Goal: Task Accomplishment & Management: Use online tool/utility

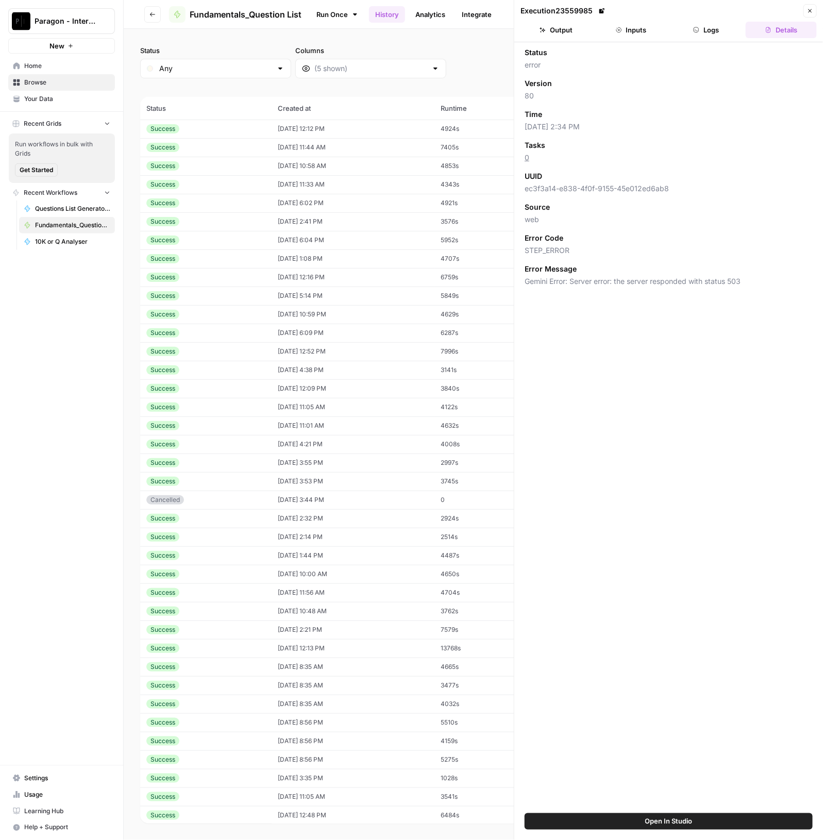
click at [41, 18] on span "Paragon - Internal Usage" at bounding box center [66, 21] width 62 height 10
click at [92, 91] on span "Paragon Intel - Bill / Ty / Colby R&D" at bounding box center [99, 94] width 136 height 10
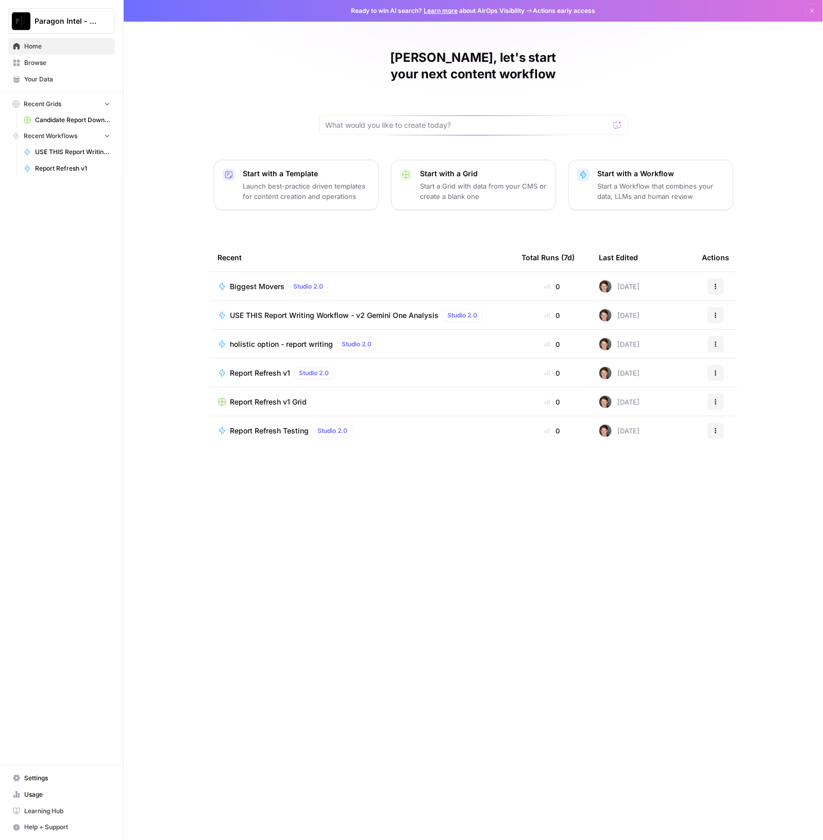
click at [353, 310] on span "USE THIS Report Writing Workflow - v2 Gemini One Analysis" at bounding box center [334, 315] width 209 height 10
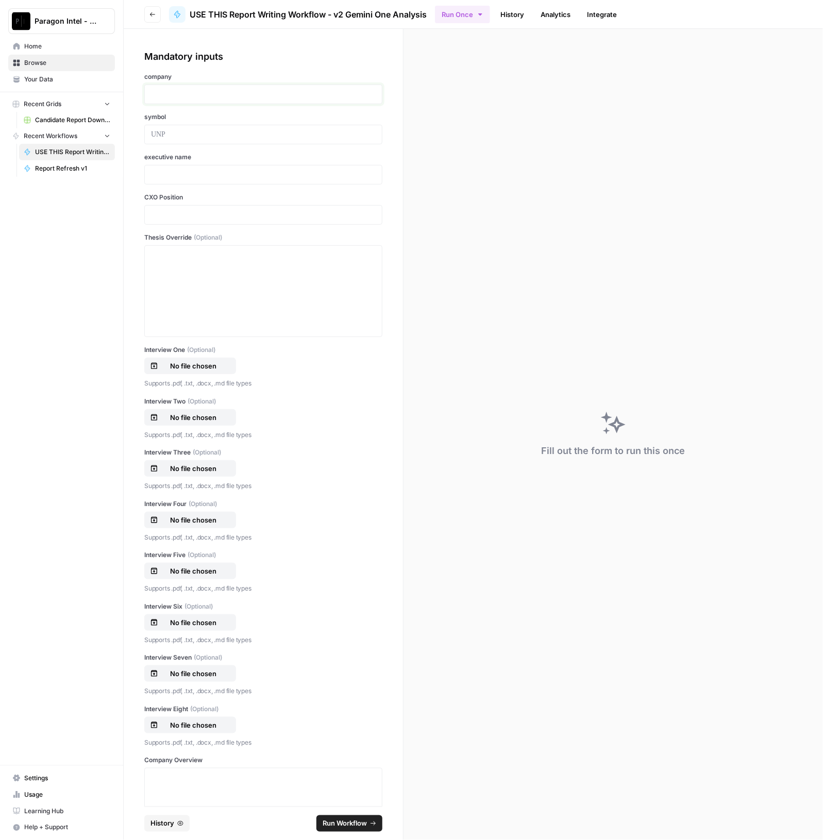
click at [237, 92] on p at bounding box center [263, 94] width 225 height 10
click at [254, 172] on p at bounding box center [263, 174] width 225 height 10
drag, startPoint x: 254, startPoint y: 173, endPoint x: 85, endPoint y: 171, distance: 169.0
click at [85, 171] on div "**********" at bounding box center [411, 420] width 823 height 840
click at [204, 215] on p at bounding box center [263, 215] width 225 height 10
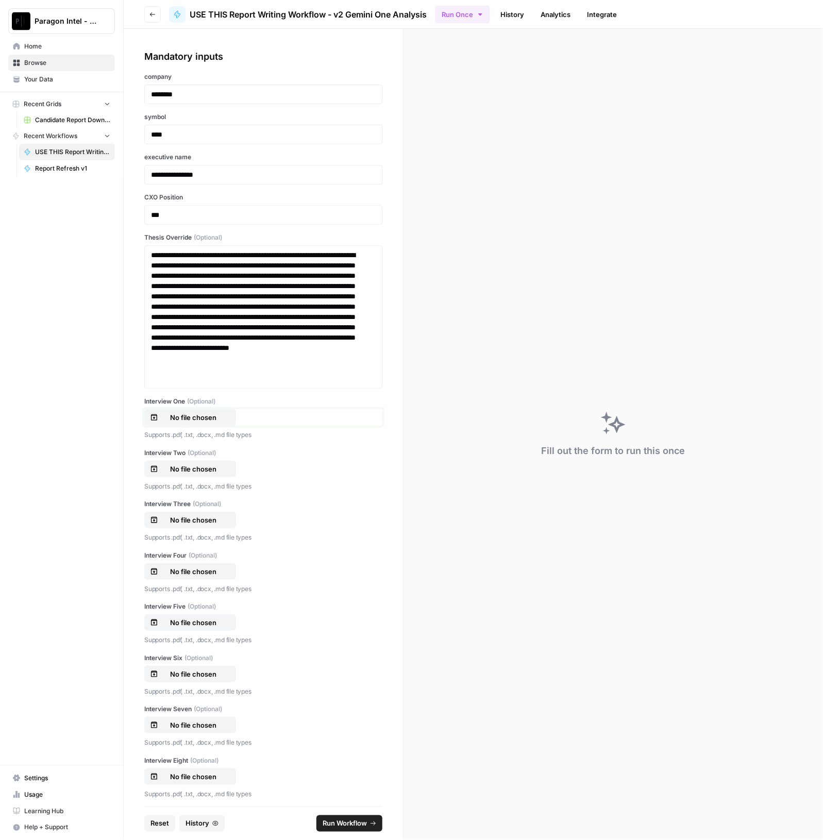
click at [203, 414] on p "No file chosen" at bounding box center [193, 417] width 66 height 10
click at [206, 462] on button "No file chosen" at bounding box center [190, 468] width 92 height 16
click at [210, 515] on p "No file chosen" at bounding box center [193, 520] width 66 height 10
click at [180, 572] on p "No file chosen" at bounding box center [193, 571] width 66 height 10
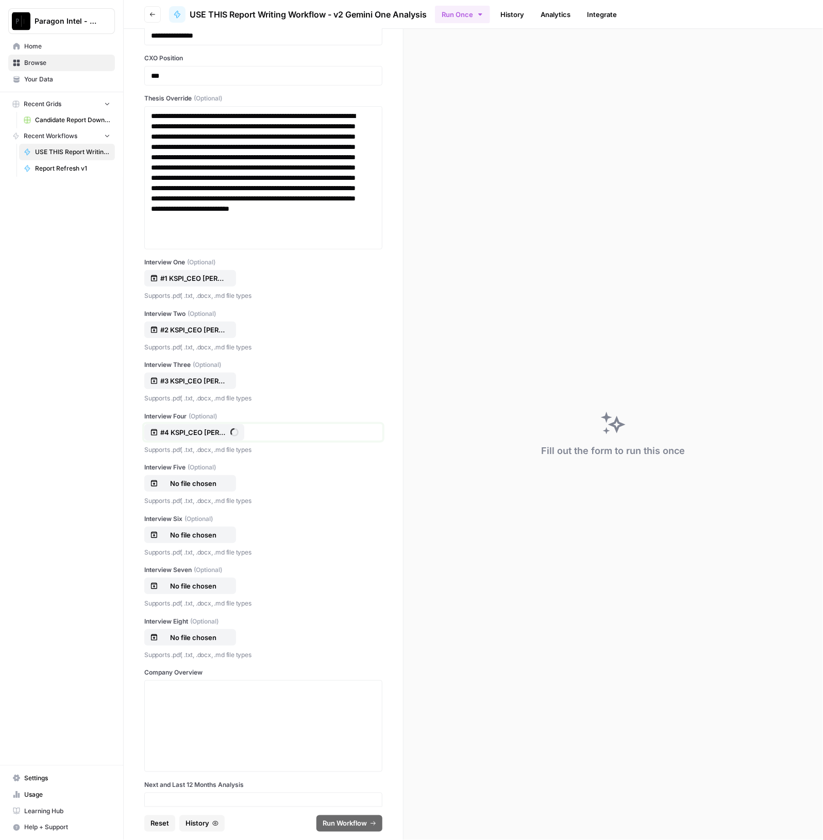
scroll to position [193, 0]
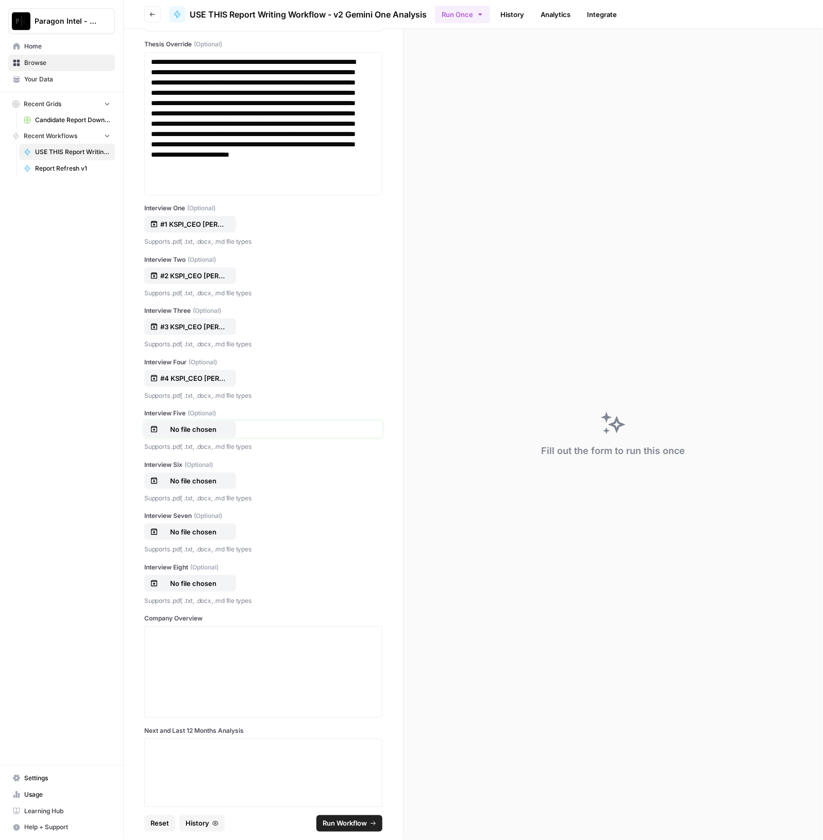
click at [195, 427] on p "No file chosen" at bounding box center [193, 429] width 66 height 10
click at [159, 493] on p "Supports .pdf, .txt, .docx, .md file types" at bounding box center [263, 498] width 238 height 10
click at [167, 483] on p "No file chosen" at bounding box center [193, 480] width 66 height 10
click at [203, 531] on p "No file chosen" at bounding box center [193, 531] width 66 height 10
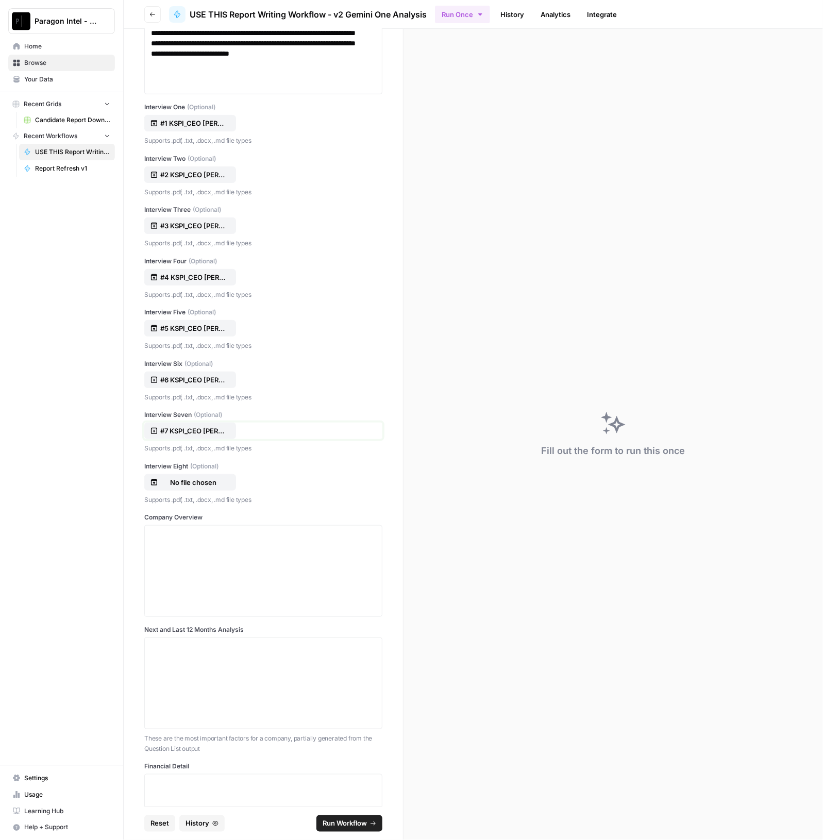
scroll to position [386, 0]
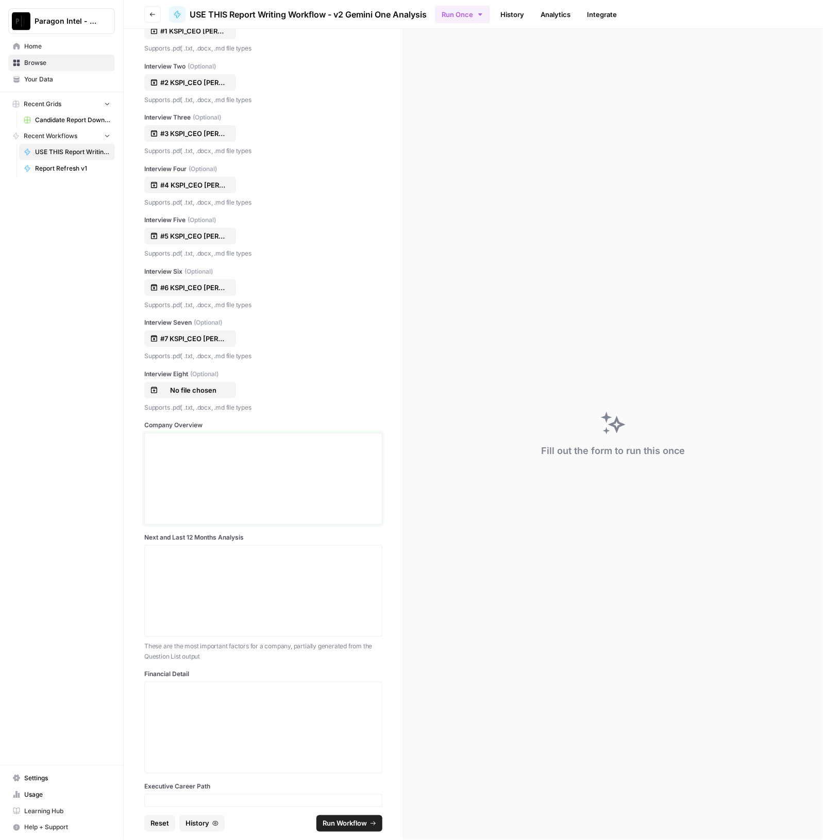
click at [185, 459] on div at bounding box center [263, 478] width 225 height 82
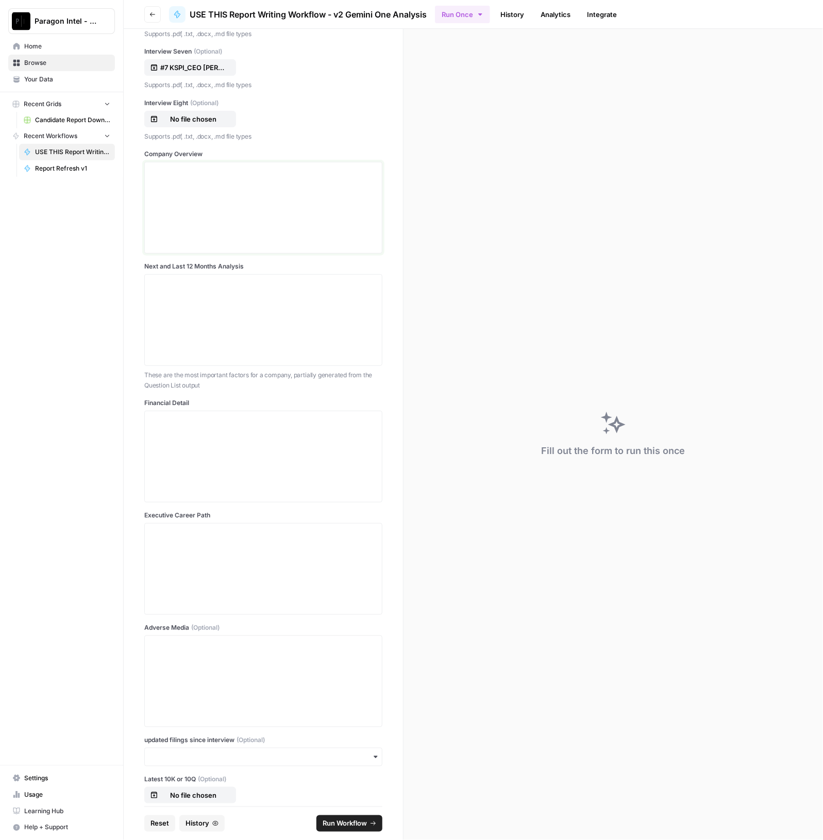
scroll to position [515, 0]
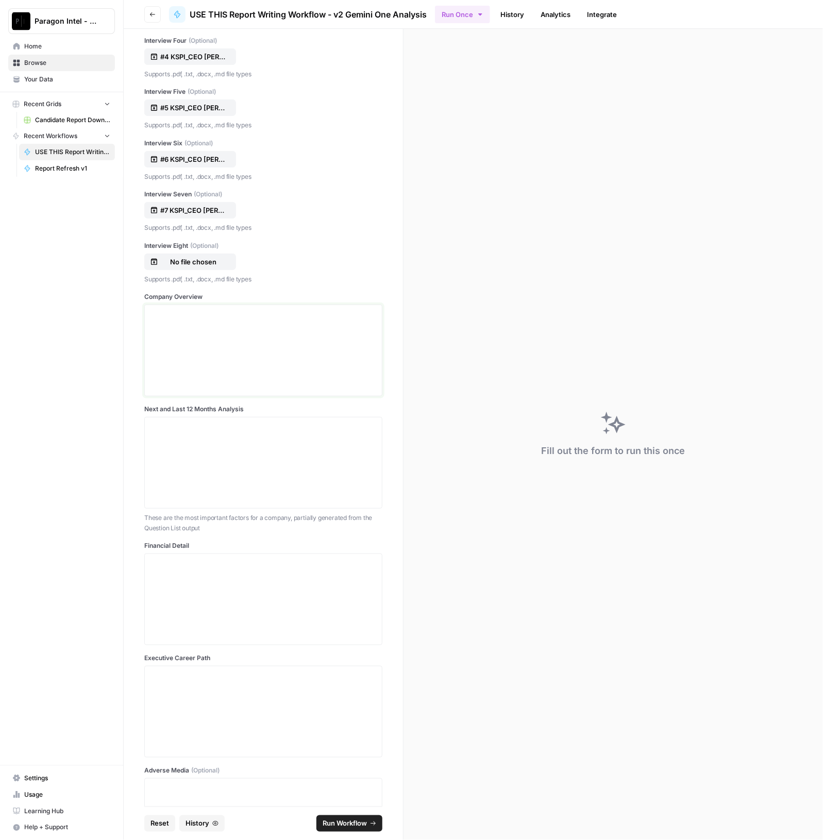
click at [286, 361] on div at bounding box center [263, 350] width 225 height 82
click at [191, 333] on div at bounding box center [263, 350] width 225 height 82
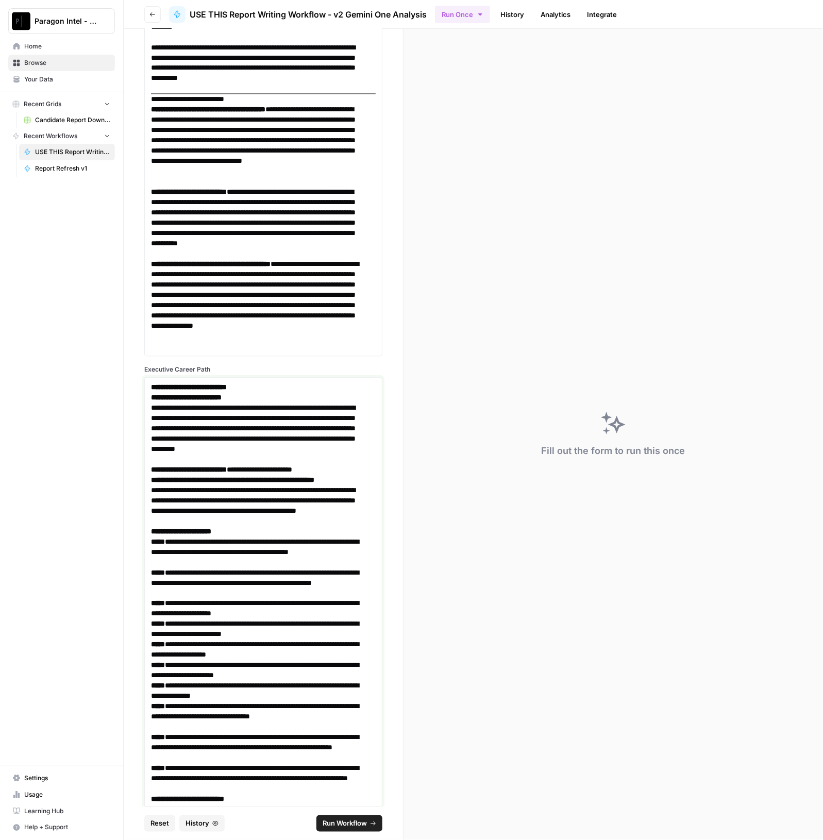
scroll to position [8858, 0]
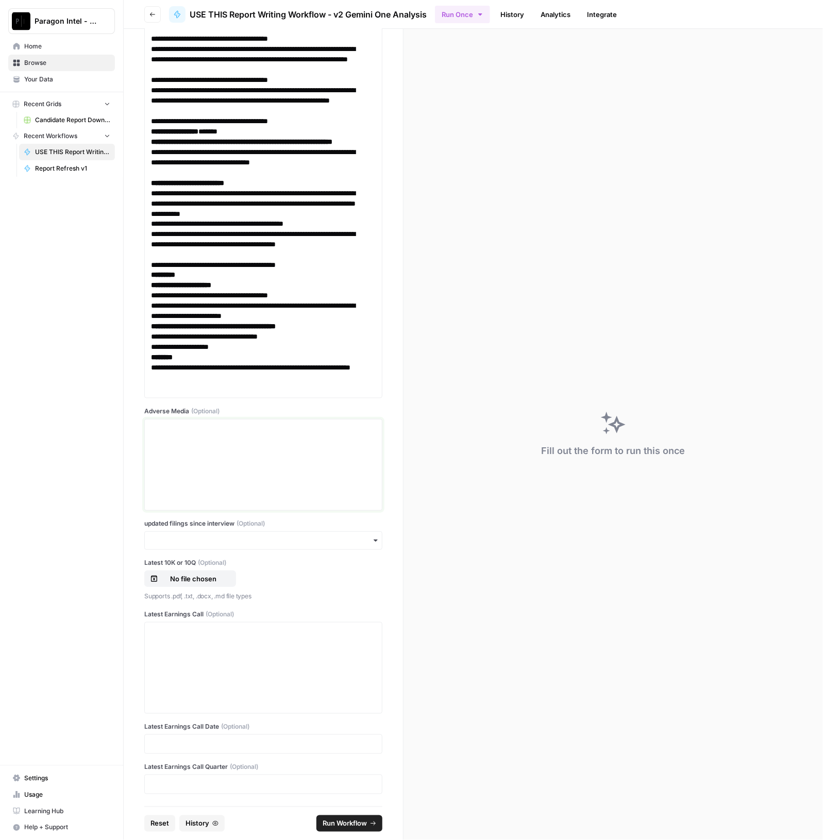
click at [210, 460] on div at bounding box center [263, 464] width 225 height 82
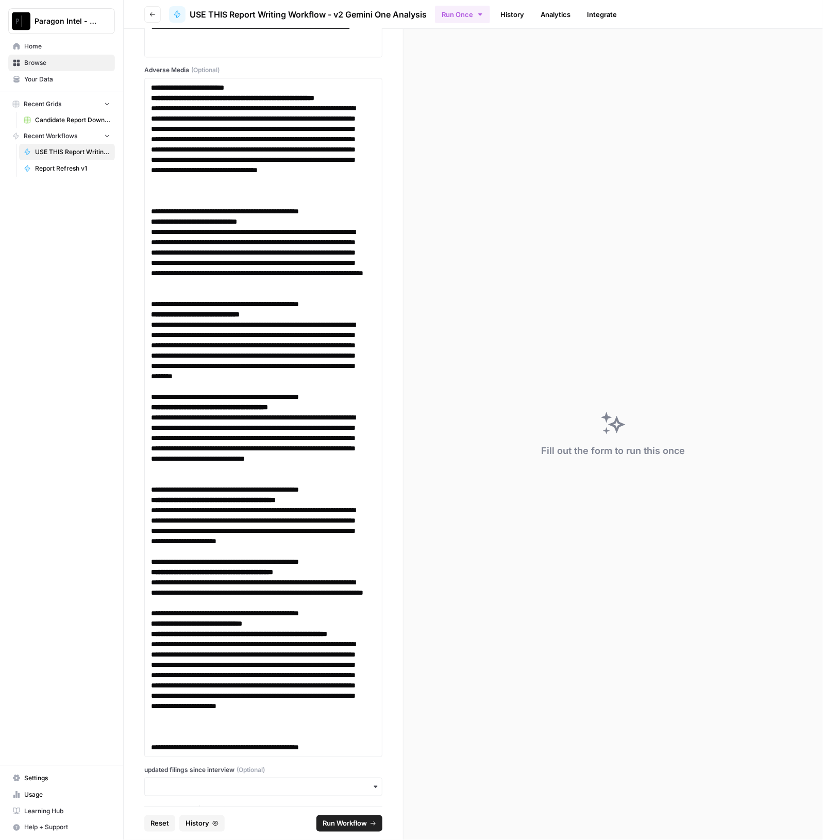
scroll to position [9445, 0]
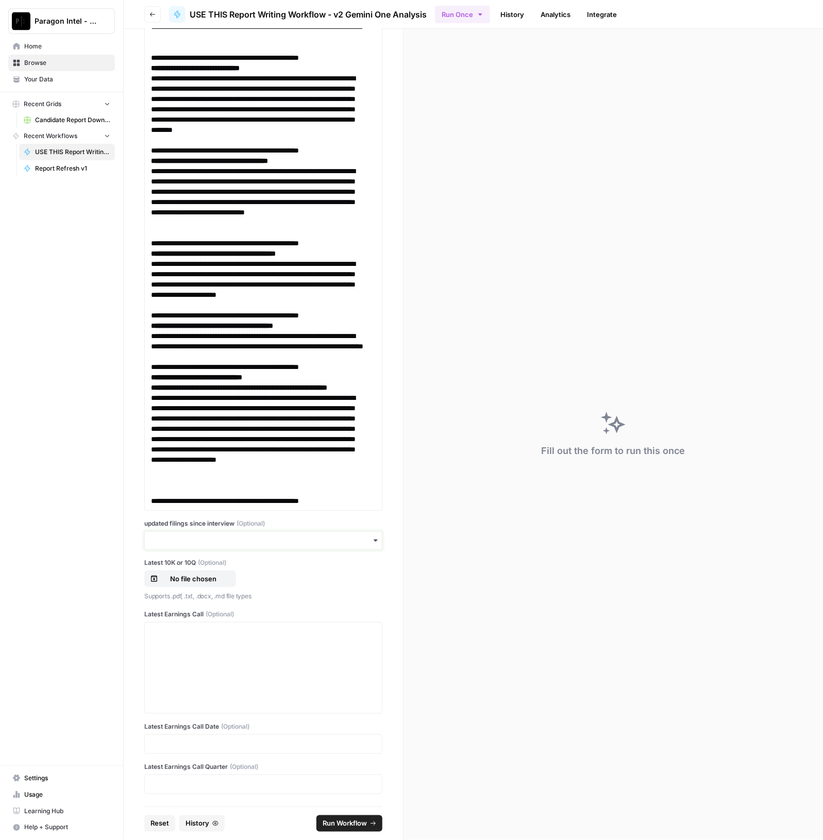
click at [302, 545] on input "updated filings since interview (Optional)" at bounding box center [263, 540] width 225 height 10
click at [165, 570] on div "yes" at bounding box center [258, 569] width 227 height 20
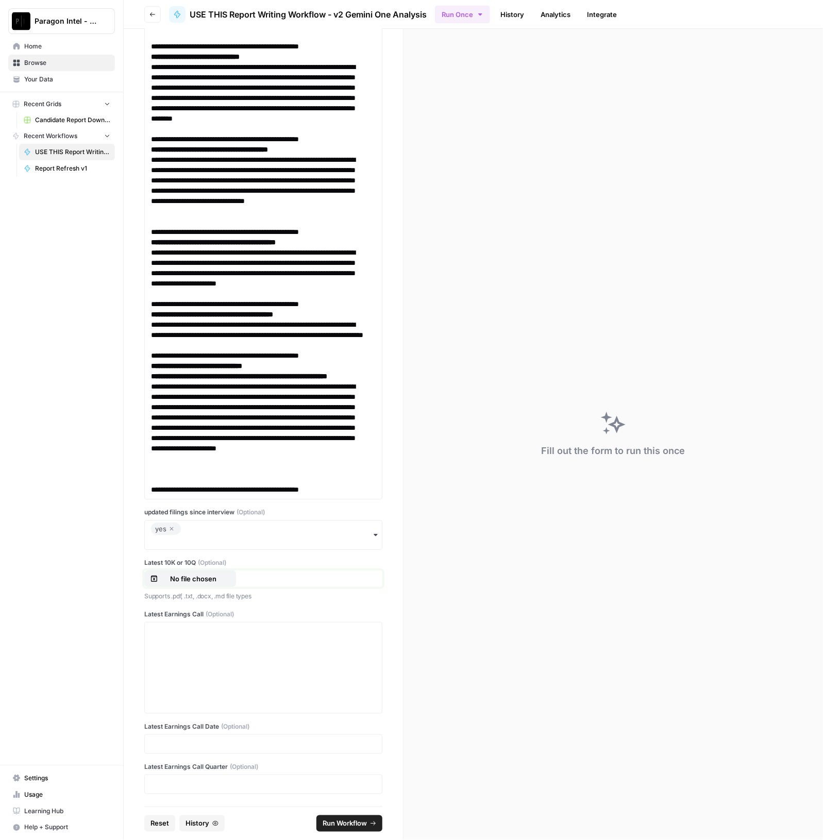
click at [207, 584] on p "No file chosen" at bounding box center [193, 578] width 66 height 10
click at [231, 663] on div at bounding box center [263, 667] width 225 height 82
click at [177, 639] on div at bounding box center [263, 667] width 225 height 82
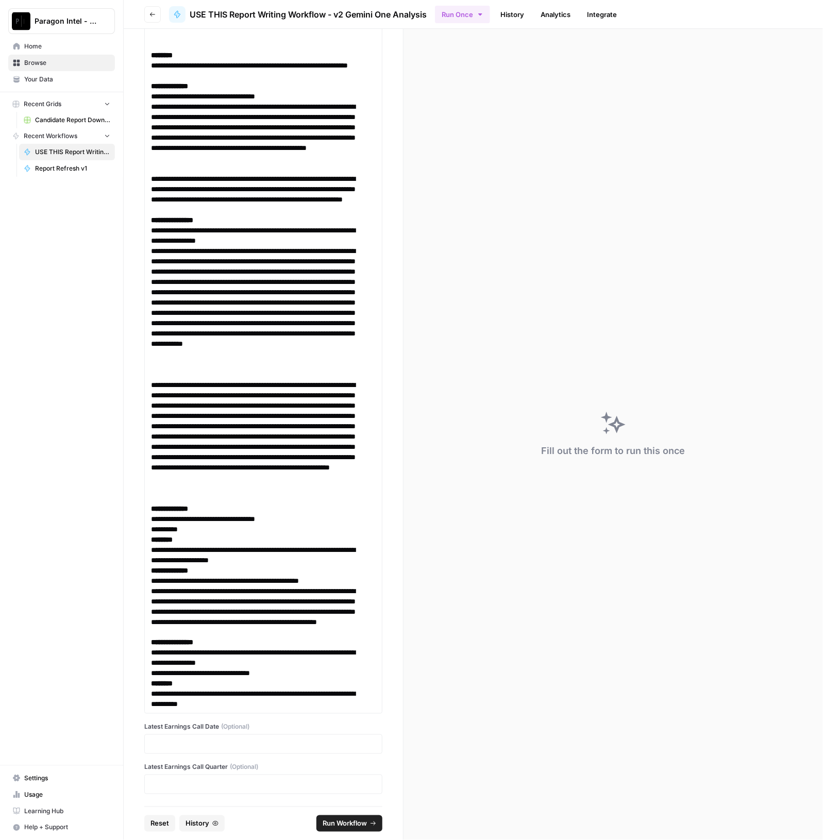
scroll to position [18244, 0]
drag, startPoint x: 202, startPoint y: 736, endPoint x: 202, endPoint y: 741, distance: 5.2
click at [202, 736] on div at bounding box center [263, 744] width 238 height 20
click at [201, 744] on p at bounding box center [263, 744] width 225 height 10
click button "Run Workflow" at bounding box center [349, 823] width 66 height 16
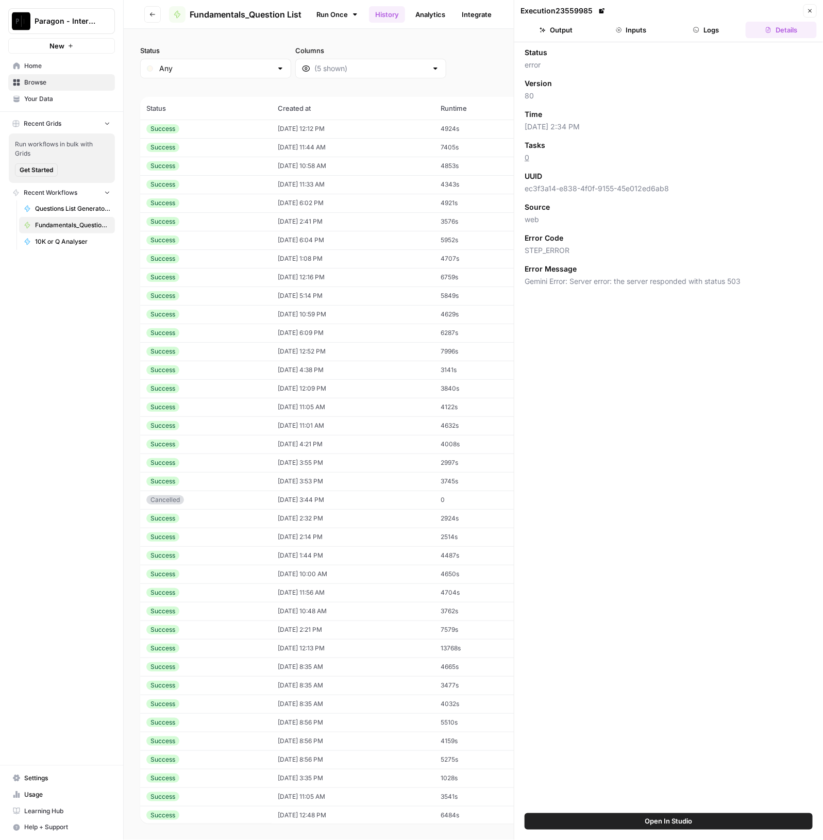
click at [808, 9] on icon "button" at bounding box center [810, 11] width 6 height 6
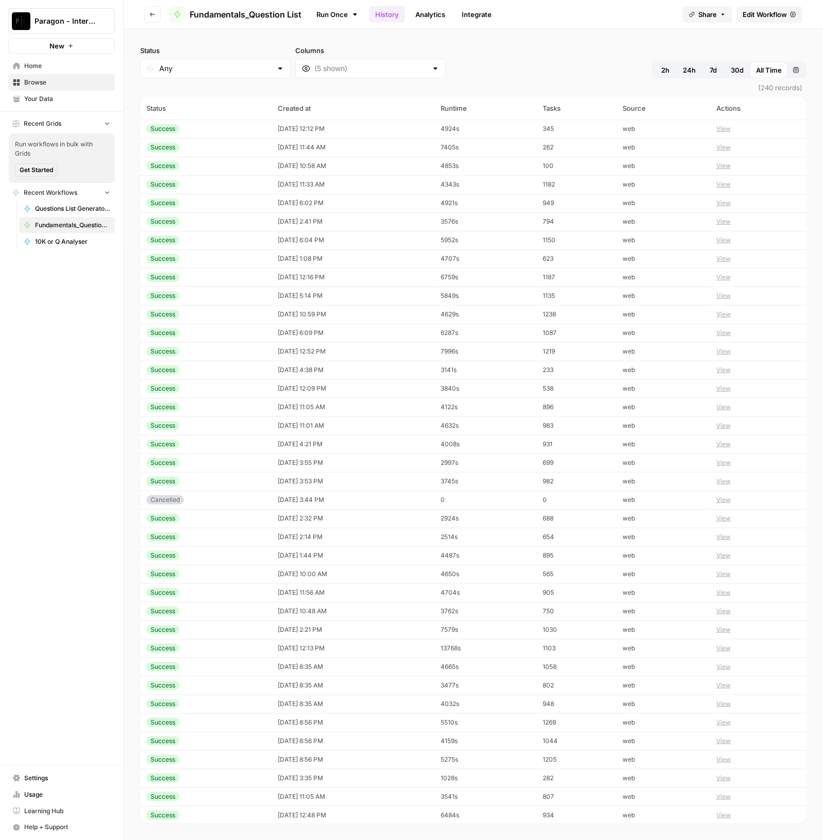
click at [202, 19] on span "Fundamentals_Question List" at bounding box center [246, 14] width 112 height 12
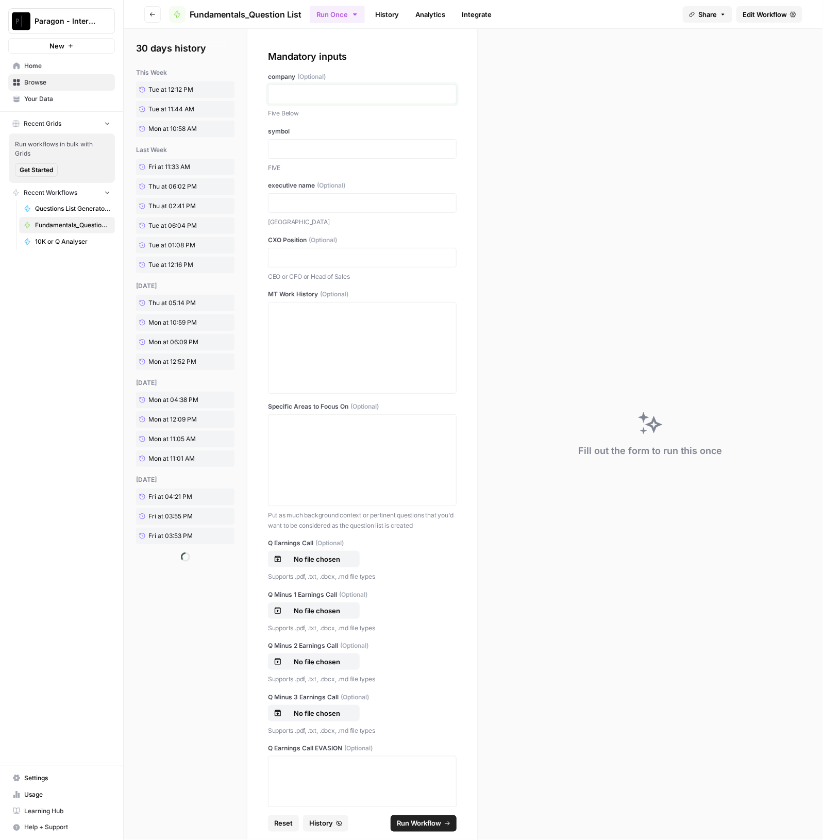
click at [286, 92] on p at bounding box center [362, 94] width 175 height 10
click at [315, 825] on span "History" at bounding box center [321, 823] width 24 height 10
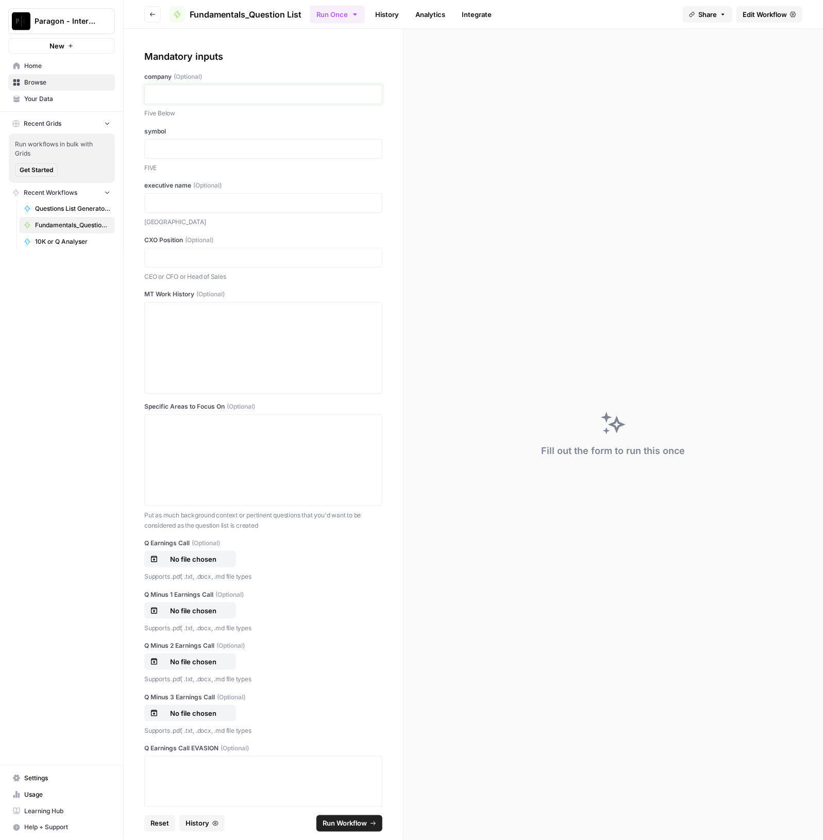
click at [177, 97] on p at bounding box center [263, 94] width 225 height 10
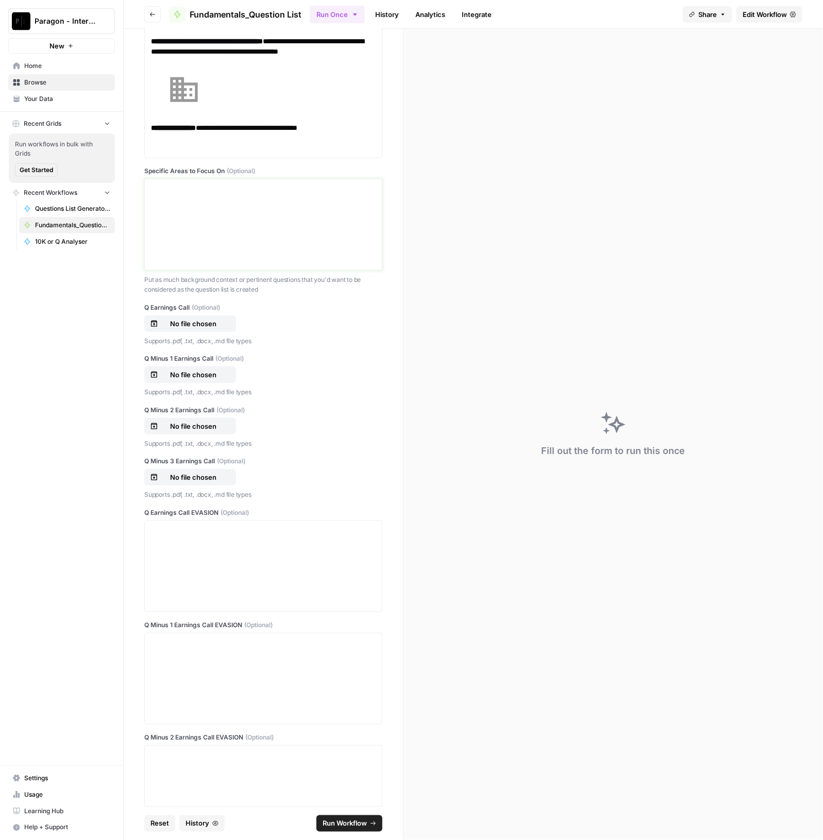
scroll to position [450, 0]
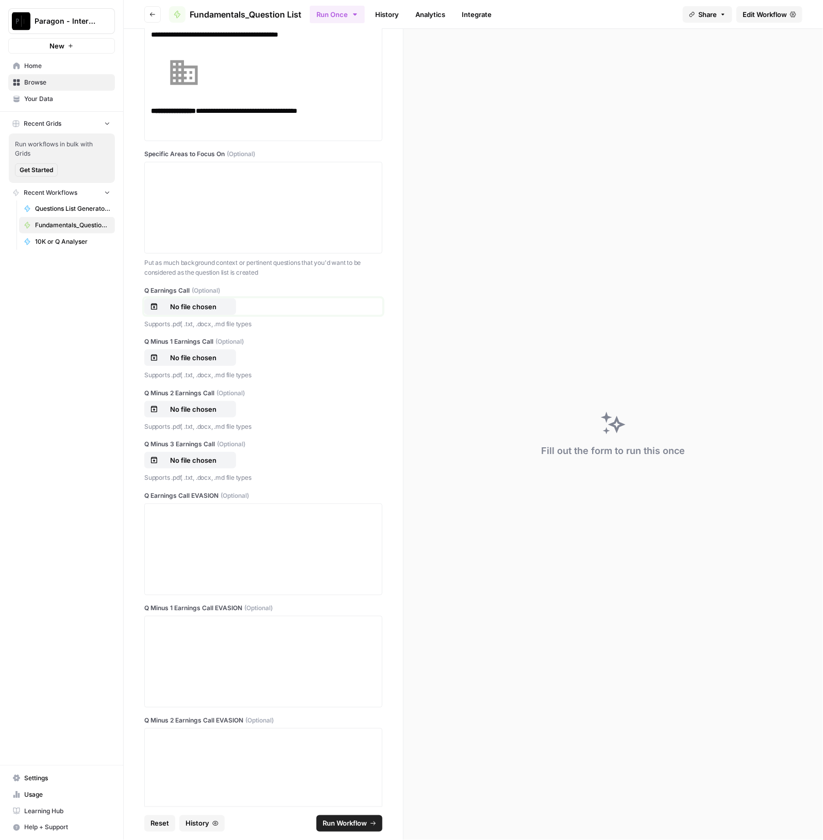
click at [193, 305] on p "No file chosen" at bounding box center [193, 306] width 66 height 10
click at [207, 305] on p "No file chosen" at bounding box center [193, 306] width 66 height 10
click at [186, 352] on p "No file chosen" at bounding box center [193, 357] width 66 height 10
click at [205, 407] on p "No file chosen" at bounding box center [193, 409] width 66 height 10
click at [203, 455] on p "No file chosen" at bounding box center [193, 460] width 66 height 10
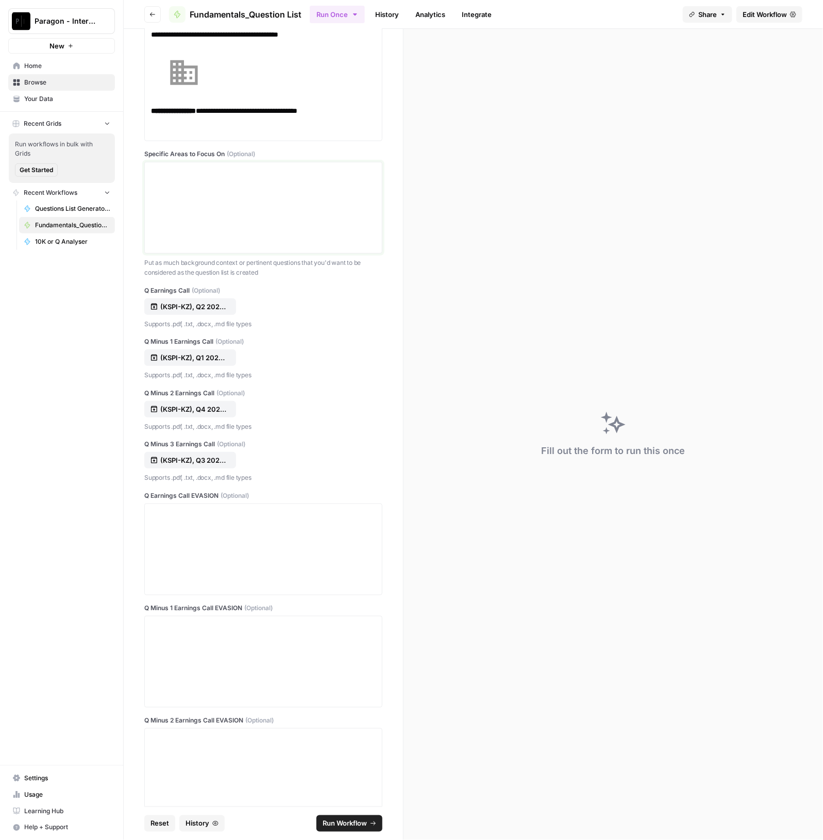
click at [245, 199] on div at bounding box center [263, 207] width 225 height 82
click at [197, 550] on div at bounding box center [263, 549] width 225 height 82
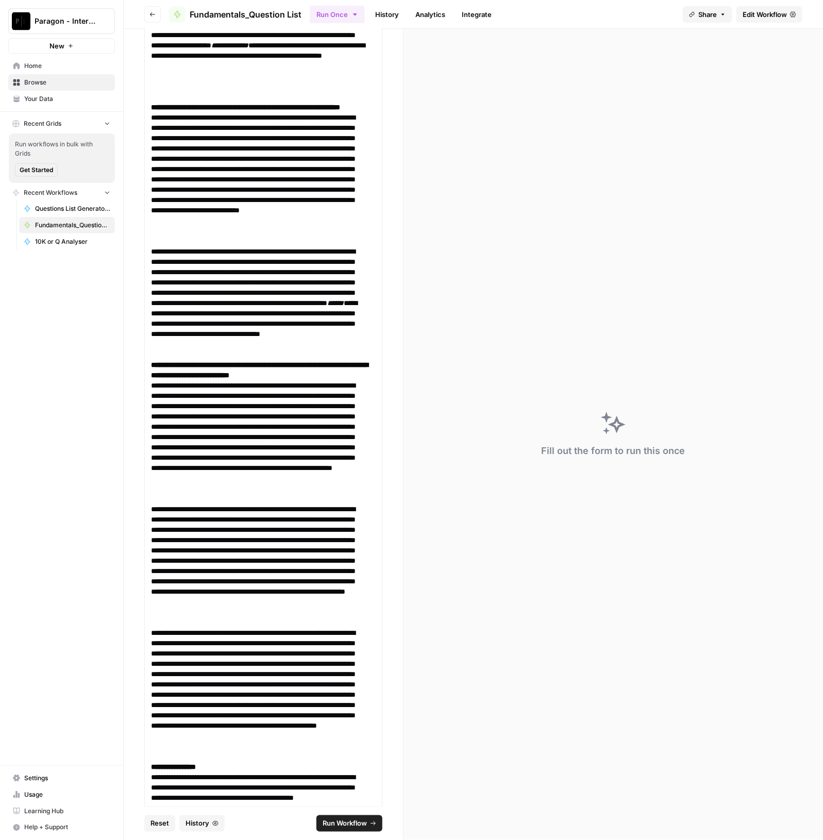
scroll to position [19771, 0]
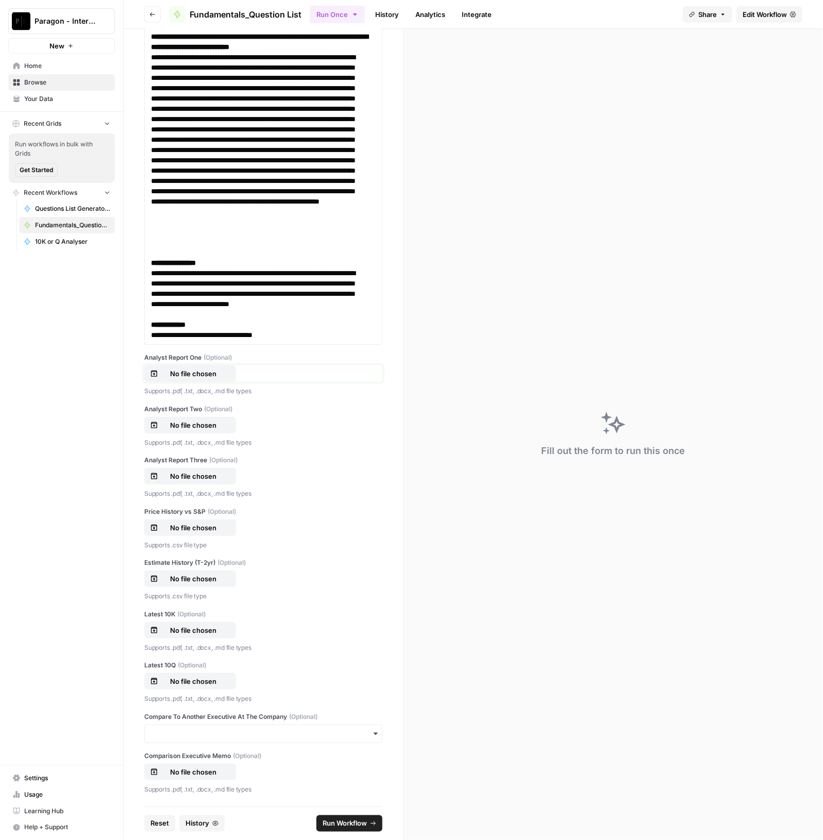
click at [196, 379] on p "No file chosen" at bounding box center [193, 373] width 66 height 10
click at [208, 379] on p "No file chosen" at bounding box center [193, 373] width 66 height 10
click at [191, 430] on p "No file chosen" at bounding box center [193, 425] width 66 height 10
click at [207, 465] on div "Analyst Report Three (Optional) No file chosen Supports .pdf, .txt, .docx, .md …" at bounding box center [263, 476] width 238 height 43
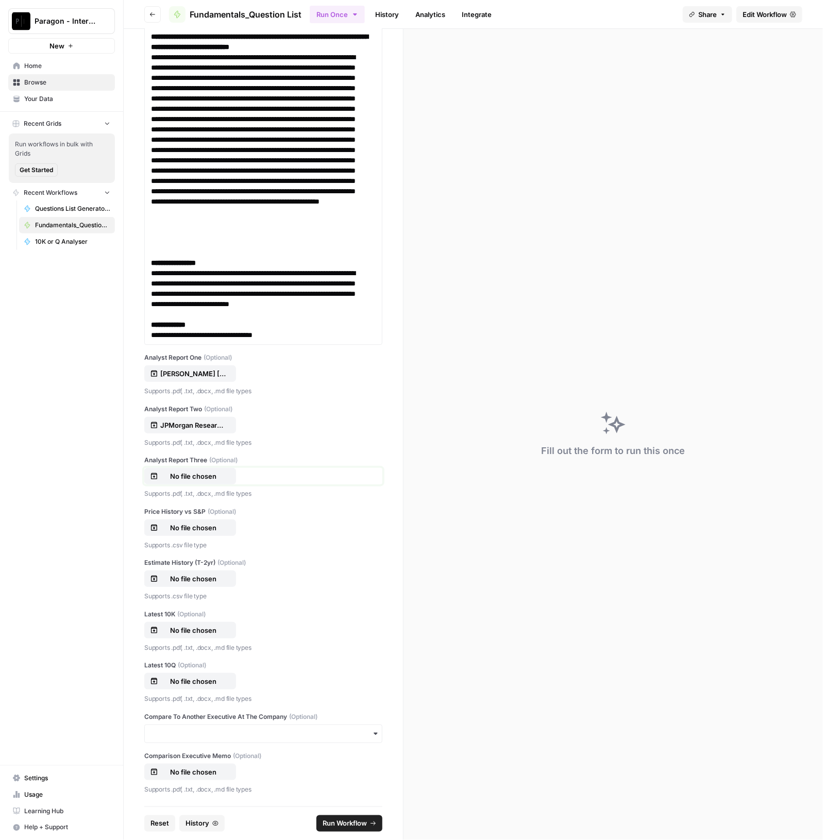
click at [206, 475] on p "No file chosen" at bounding box center [193, 476] width 66 height 10
click at [207, 529] on p "No file chosen" at bounding box center [193, 527] width 66 height 10
click at [189, 582] on p "No file chosen" at bounding box center [193, 578] width 66 height 10
click at [216, 633] on p "No file chosen" at bounding box center [193, 630] width 66 height 10
click at [355, 825] on span "Run Workflow" at bounding box center [344, 823] width 44 height 10
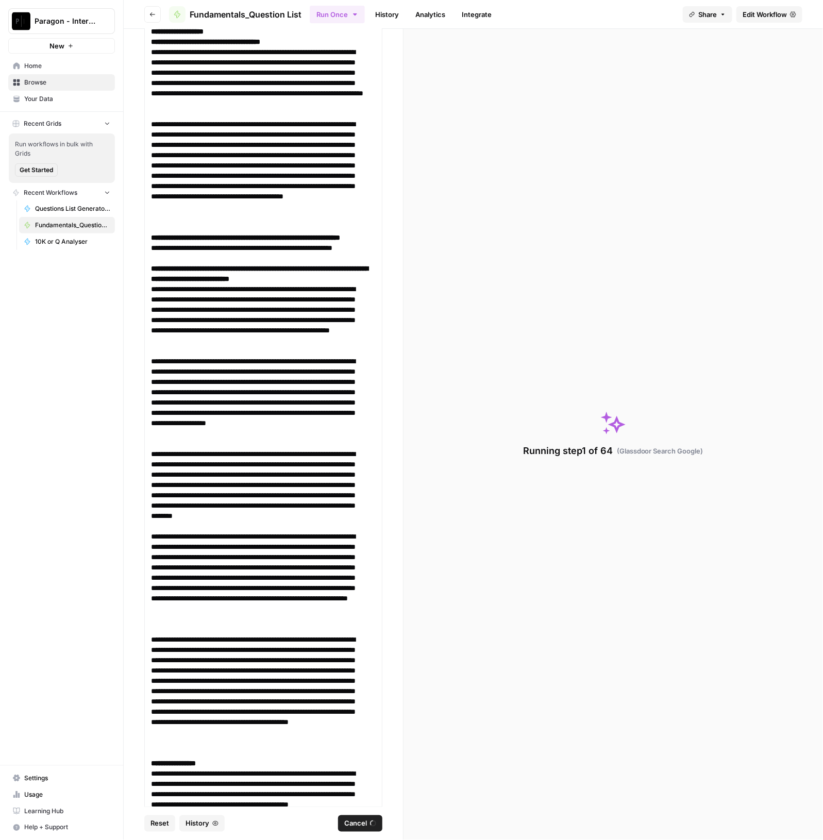
scroll to position [1030, 0]
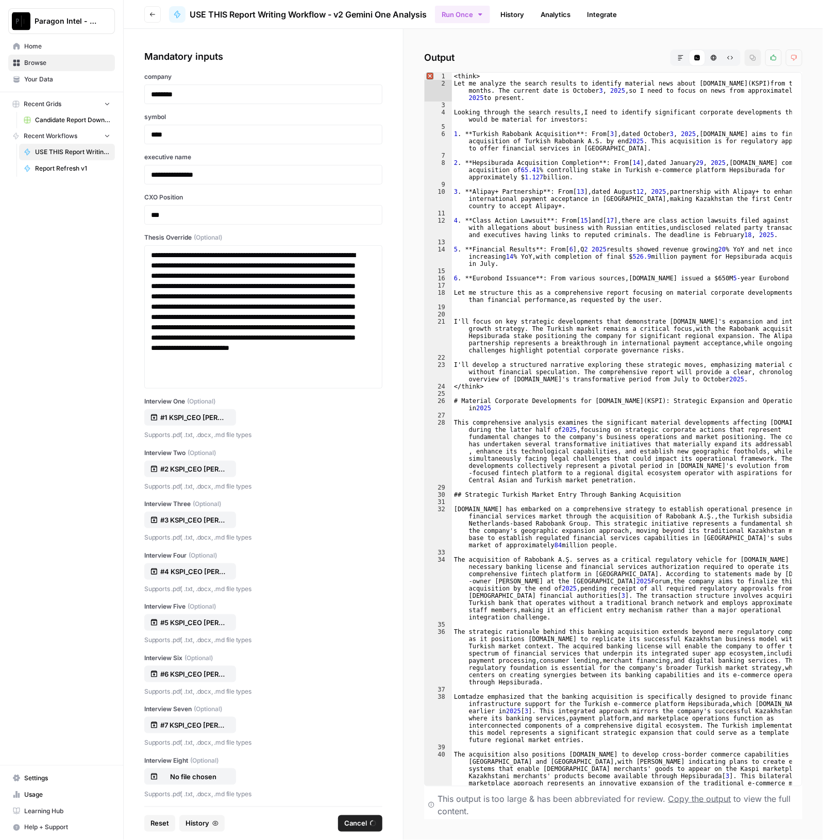
scroll to position [18244, 0]
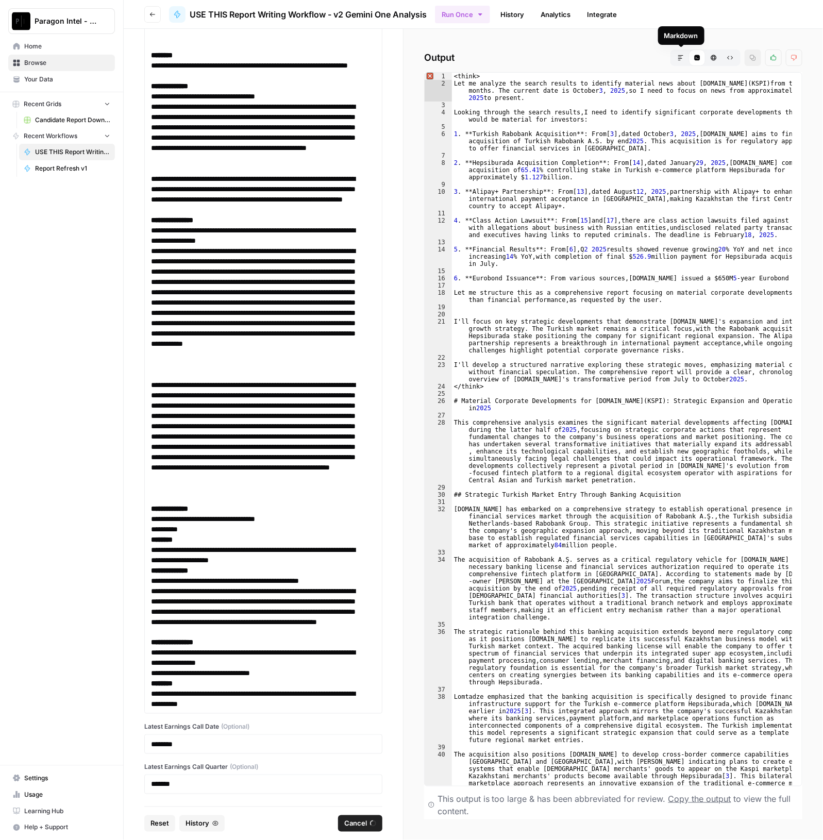
click at [677, 58] on span "Markdown" at bounding box center [677, 58] width 1 height 1
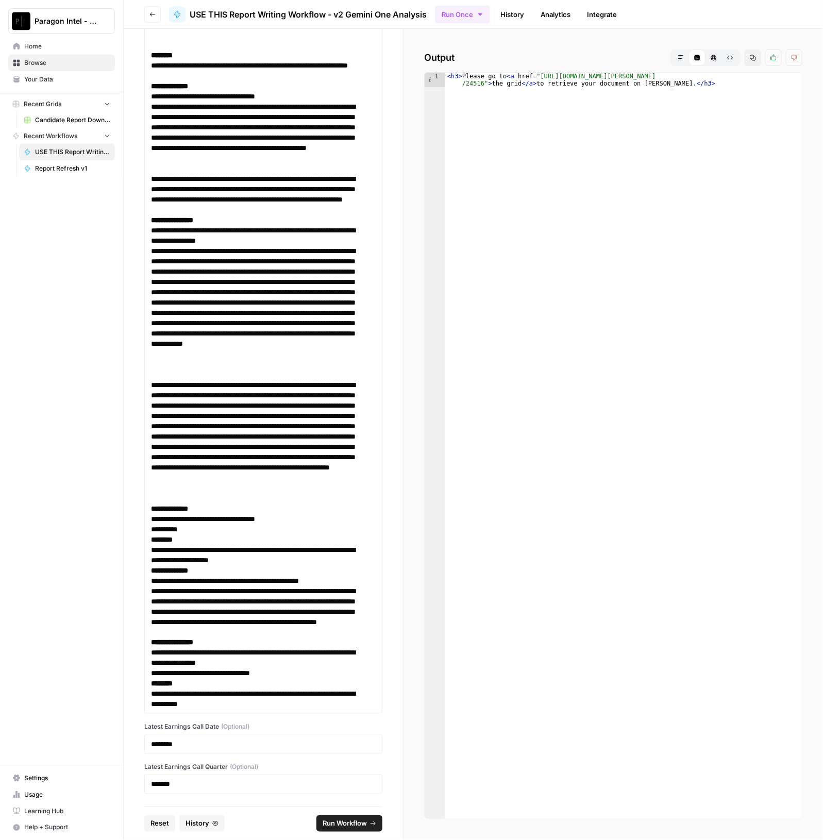
type textarea "**********"
click at [472, 83] on div "< h3 > Please go to < a href = "https://app.airops.com/paragon-intel-bill-ty-co…" at bounding box center [623, 460] width 357 height 775
click at [687, 58] on button "Markdown" at bounding box center [680, 57] width 16 height 16
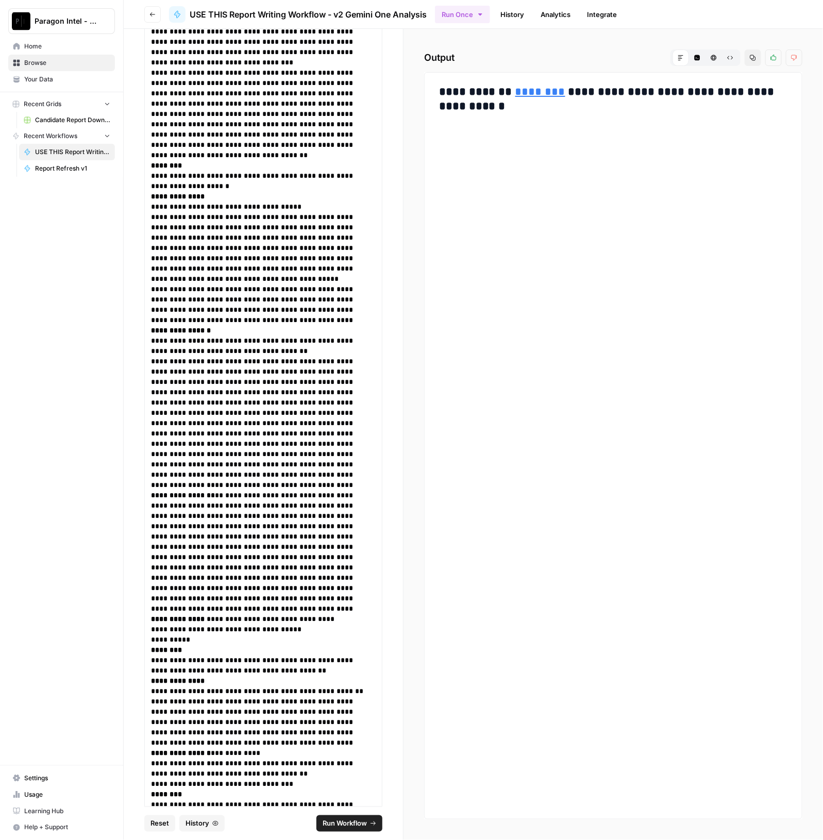
click at [535, 100] on h3 "**********" at bounding box center [613, 99] width 349 height 29
click at [533, 92] on link "********" at bounding box center [540, 91] width 50 height 11
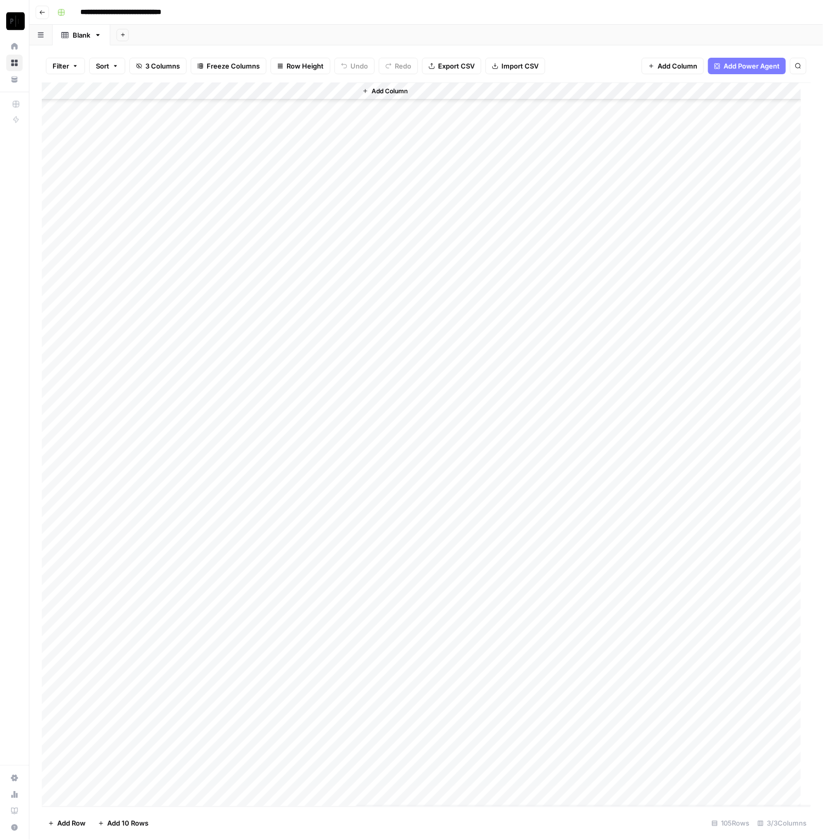
scroll to position [1149, 0]
click at [162, 90] on div "Add Column" at bounding box center [426, 444] width 769 height 724
click at [145, 168] on button "Sort Ascending" at bounding box center [139, 163] width 114 height 14
click at [254, 379] on div "Add Column" at bounding box center [426, 444] width 769 height 723
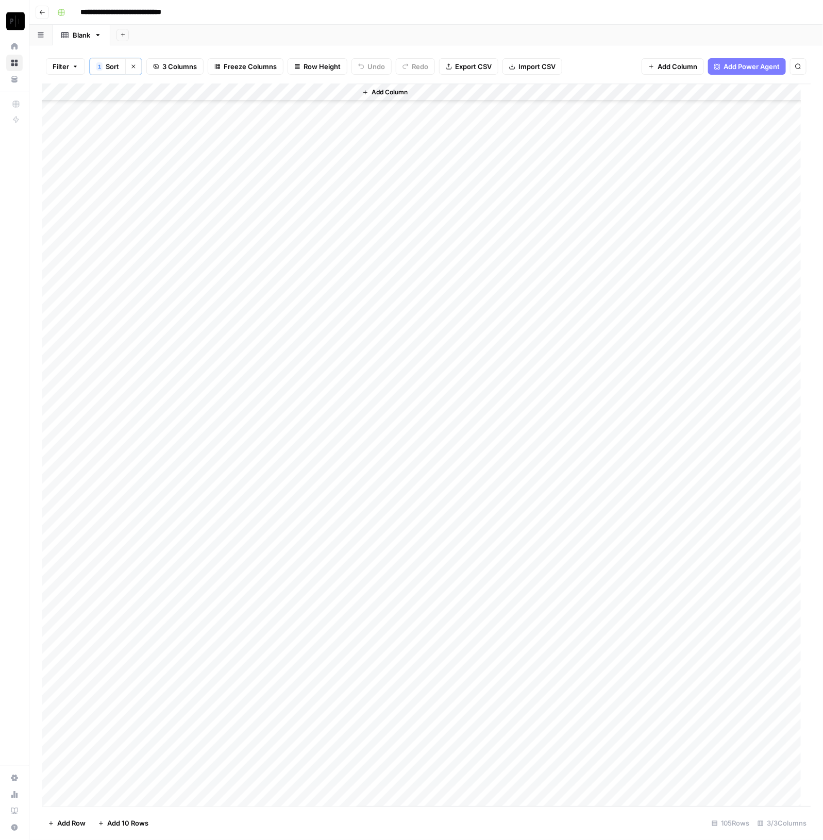
click at [138, 674] on div "Add Column" at bounding box center [426, 444] width 769 height 723
click at [43, 15] on button "Go back" at bounding box center [42, 12] width 13 height 13
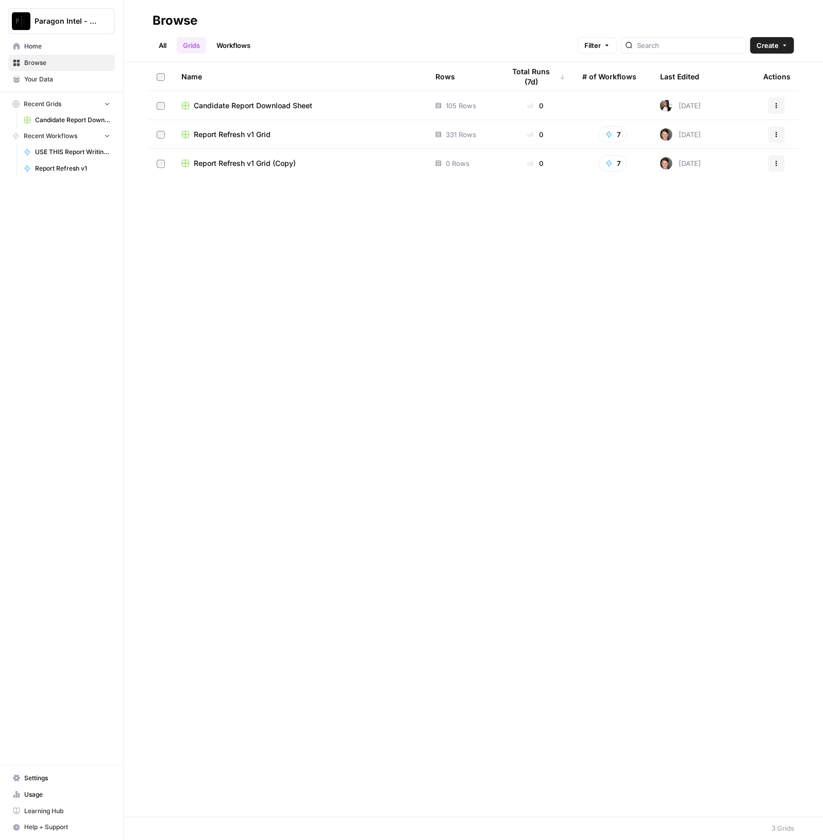
click at [40, 61] on span "Browse" at bounding box center [67, 62] width 86 height 9
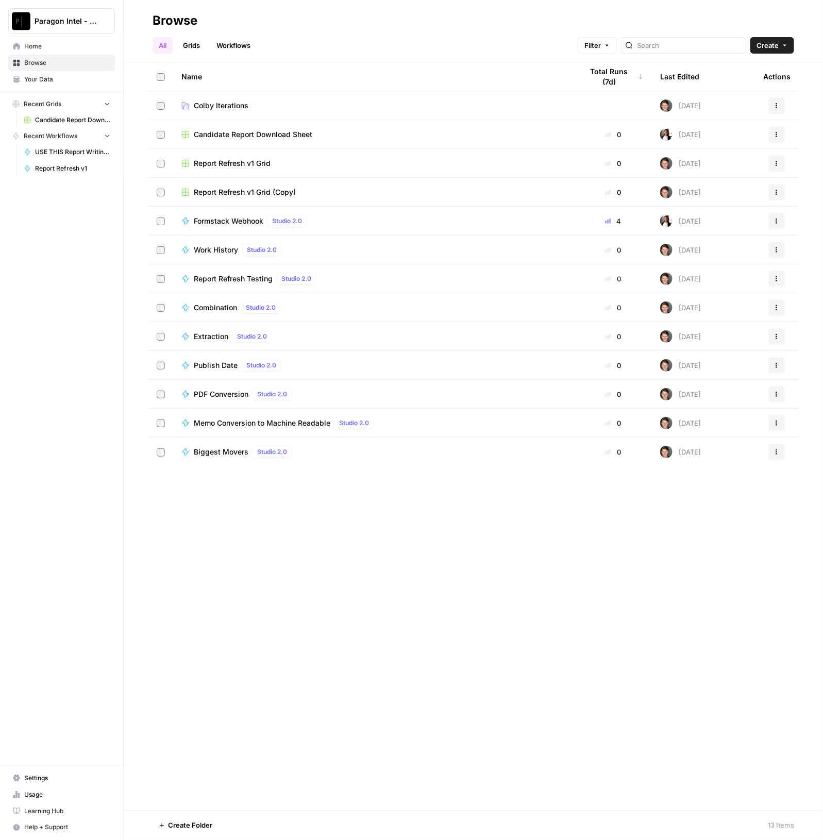
click at [236, 104] on span "Colby Iterations" at bounding box center [221, 105] width 55 height 10
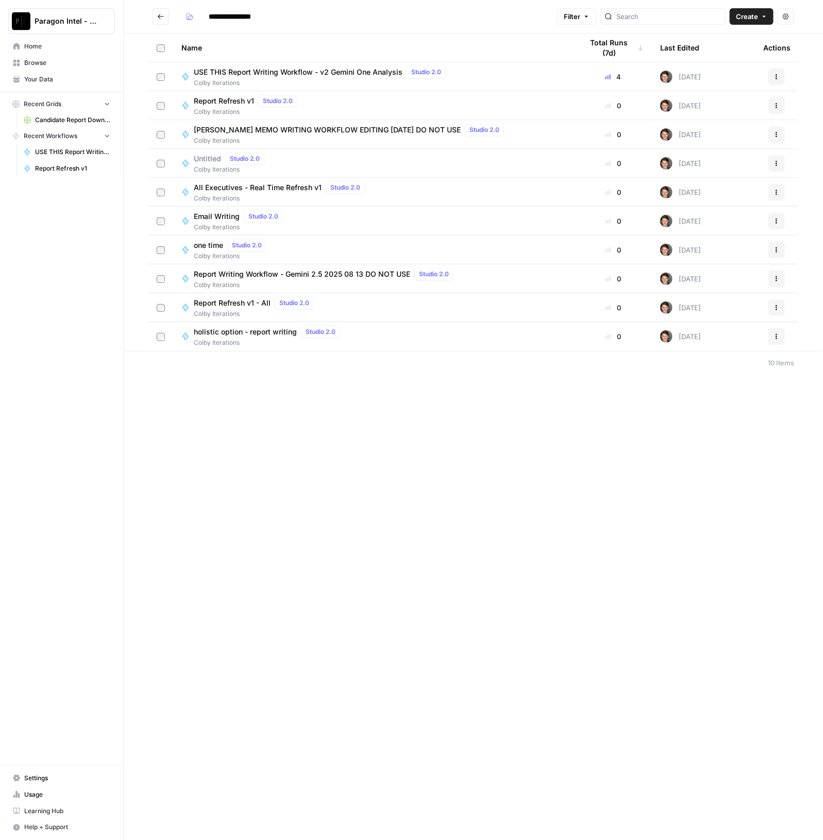
click at [345, 72] on span "USE THIS Report Writing Workflow - v2 Gemini One Analysis" at bounding box center [298, 72] width 209 height 10
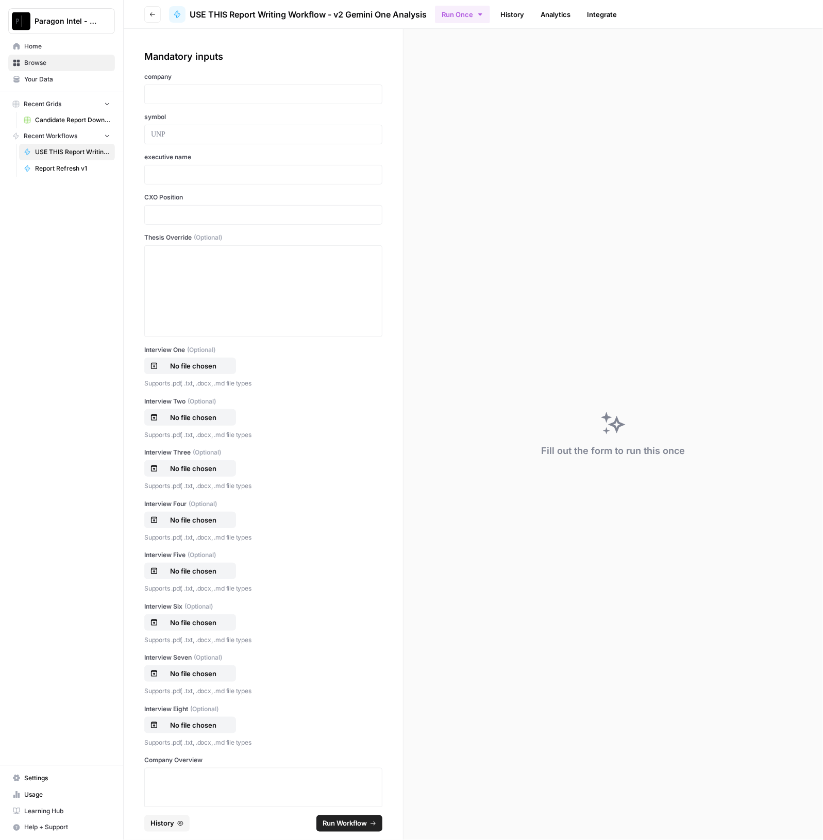
click at [527, 8] on link "History" at bounding box center [512, 14] width 36 height 16
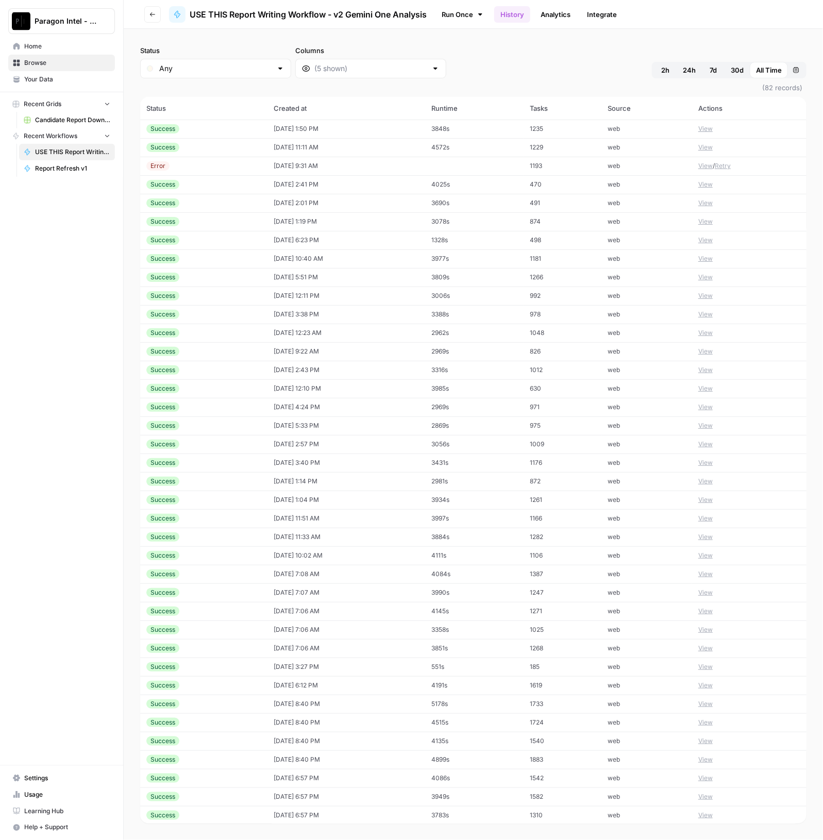
click at [214, 131] on div "Success" at bounding box center [203, 128] width 115 height 9
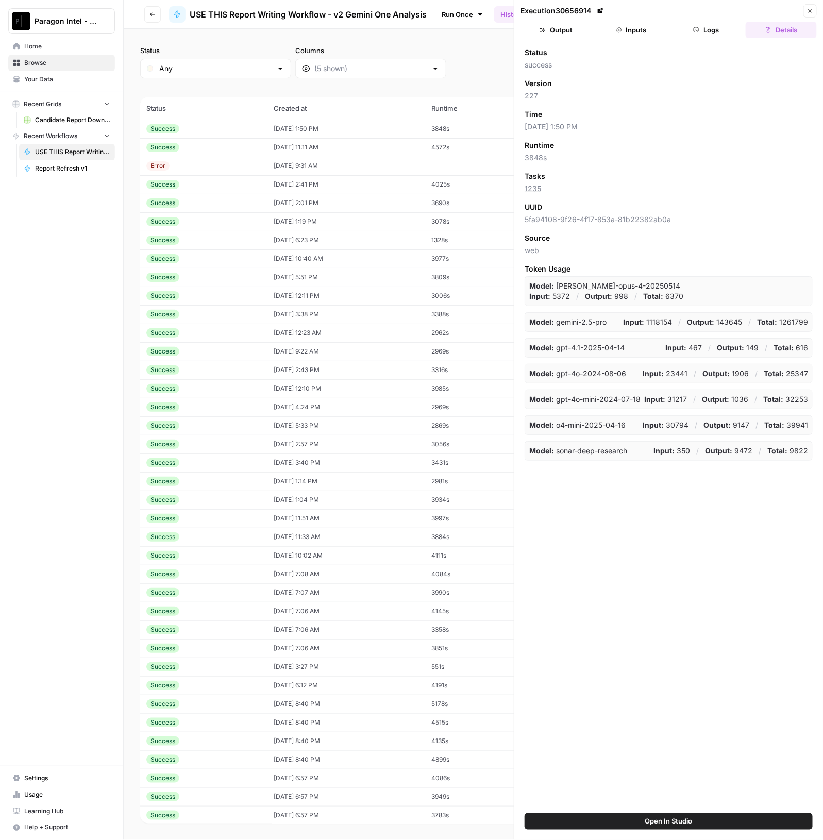
click at [564, 27] on button "Output" at bounding box center [555, 30] width 71 height 16
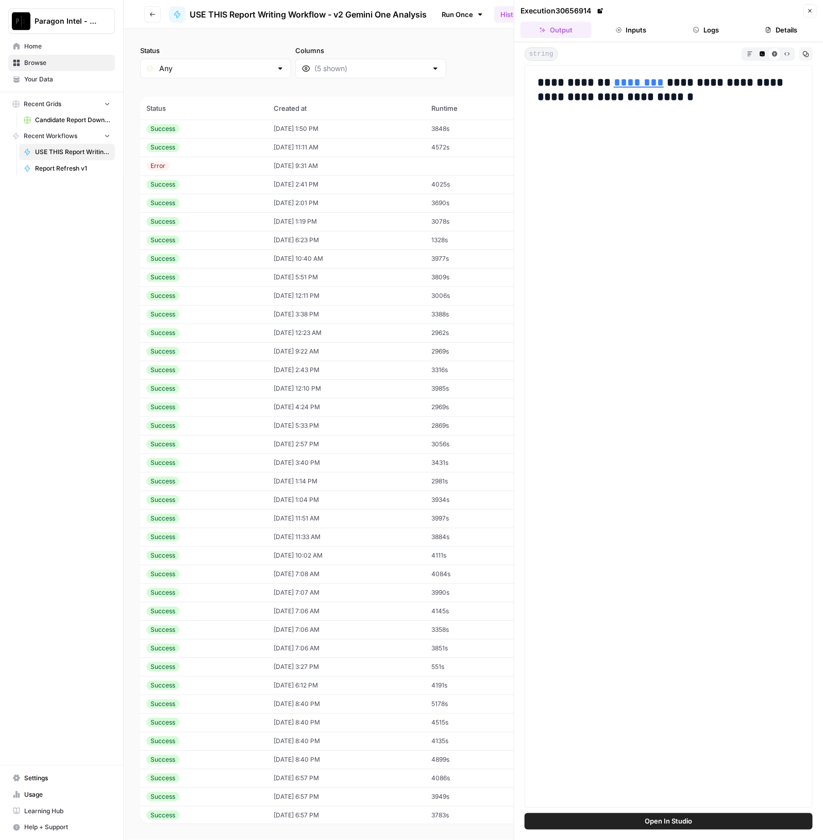
click at [267, 150] on td "[DATE] 11:11 AM" at bounding box center [346, 147] width 158 height 19
click at [270, 189] on td "[DATE] 2:41 PM" at bounding box center [346, 184] width 158 height 19
drag, startPoint x: 654, startPoint y: 29, endPoint x: 707, endPoint y: 30, distance: 52.5
click at [654, 29] on button "Inputs" at bounding box center [630, 30] width 71 height 16
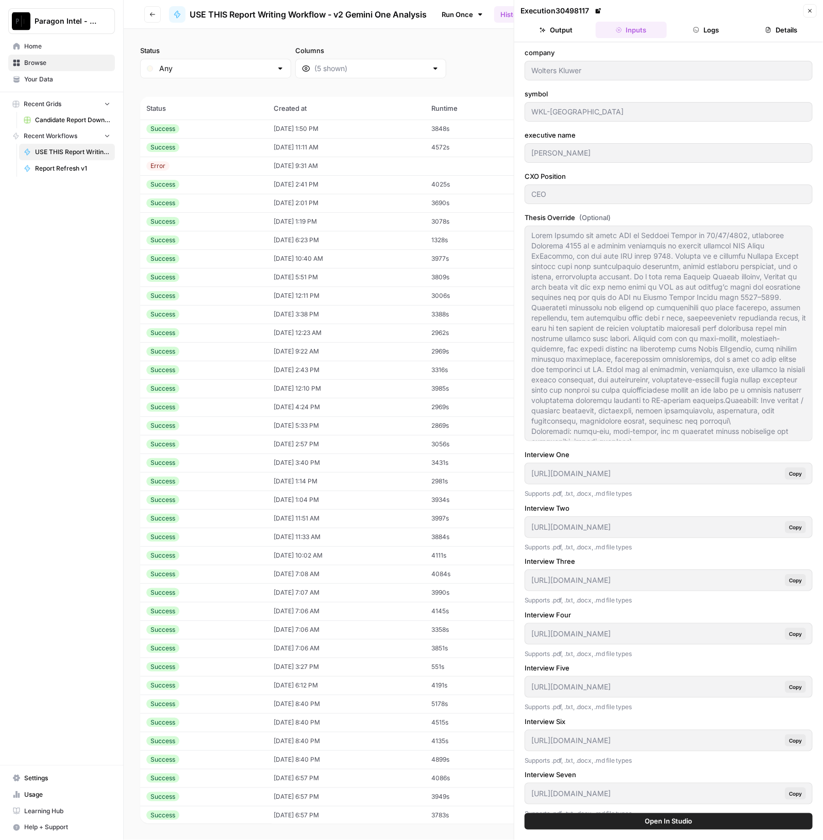
click at [708, 30] on button "Logs" at bounding box center [706, 30] width 71 height 16
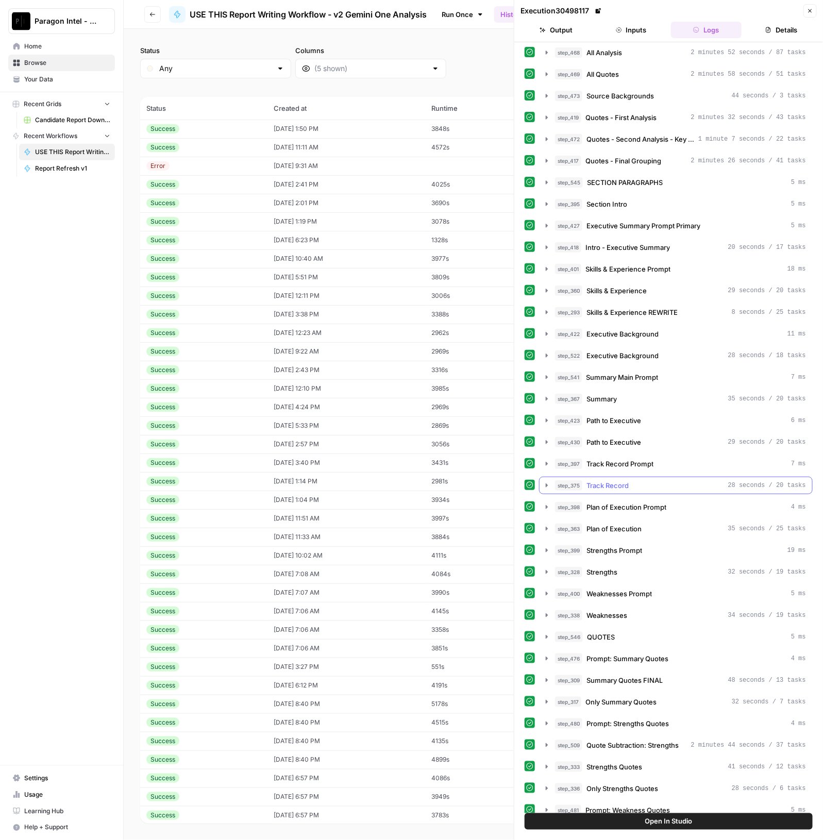
scroll to position [515, 0]
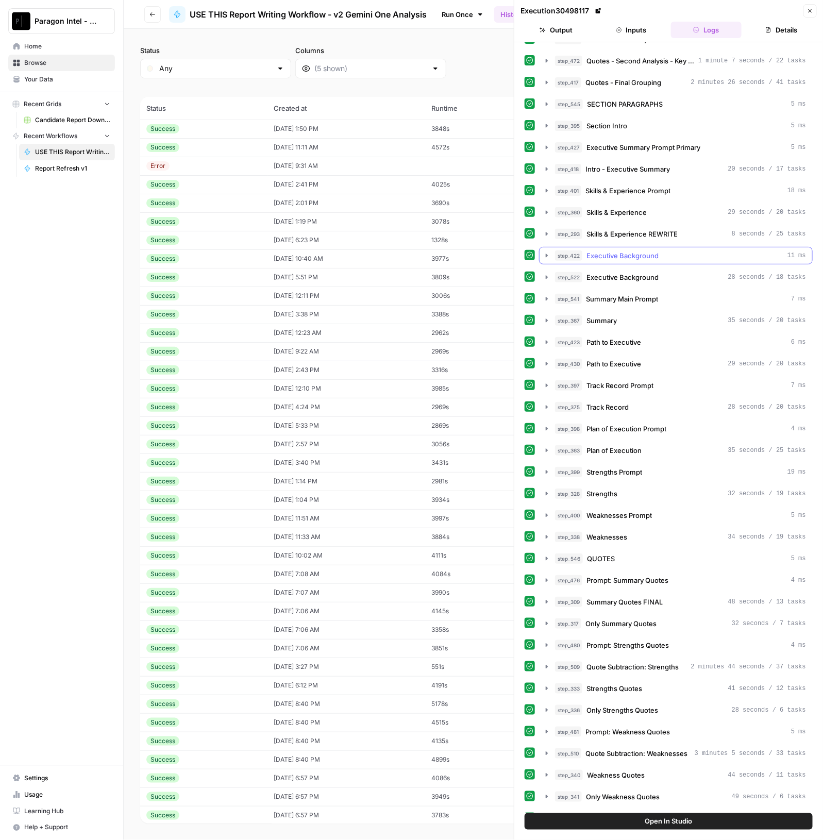
click at [654, 250] on span "Executive Background" at bounding box center [622, 255] width 72 height 10
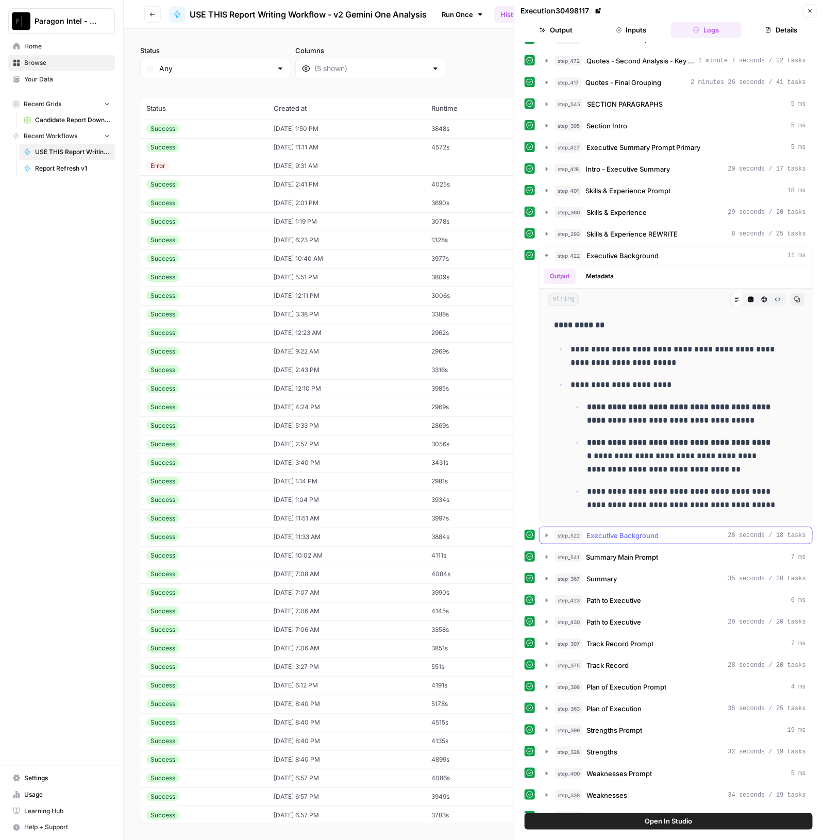
click at [608, 530] on span "Executive Background" at bounding box center [622, 535] width 72 height 10
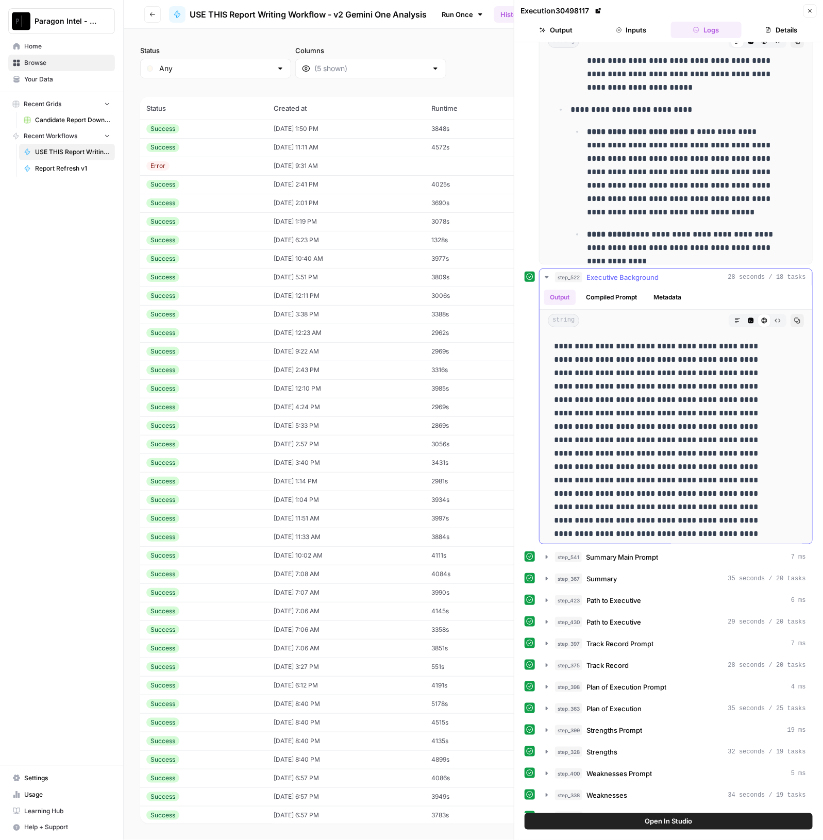
scroll to position [152, 0]
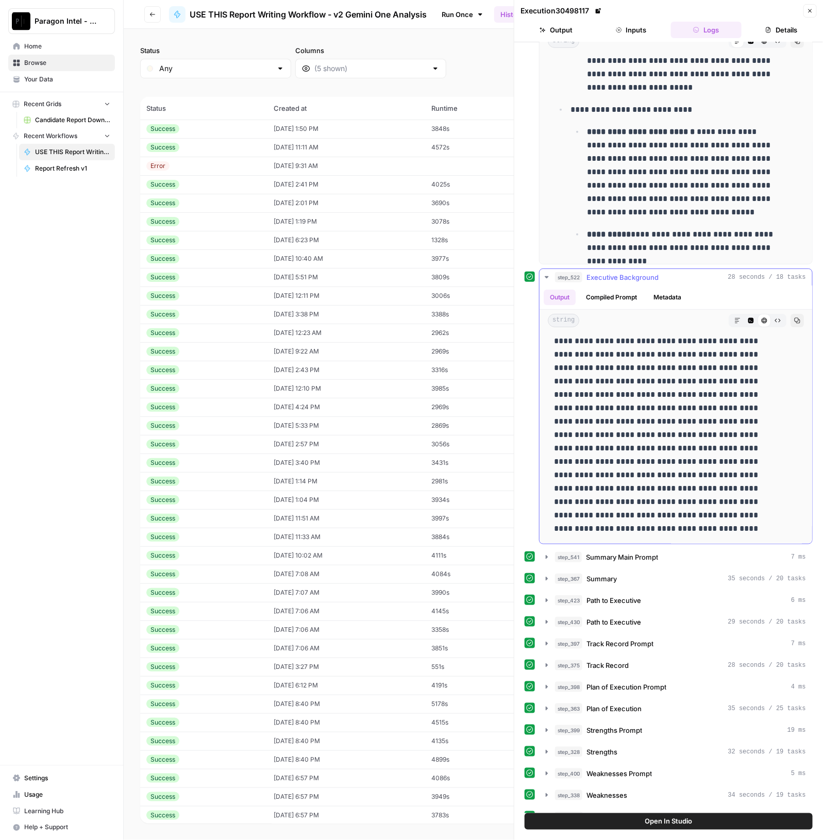
drag, startPoint x: 554, startPoint y: 336, endPoint x: 716, endPoint y: 520, distance: 244.5
click at [716, 520] on p at bounding box center [666, 361] width 224 height 348
copy p "**********"
